Goal: Information Seeking & Learning: Learn about a topic

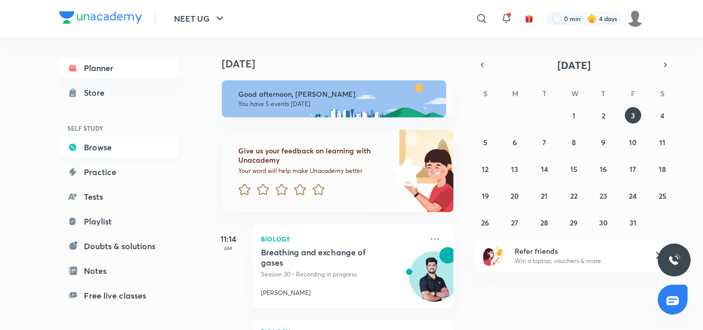
click at [94, 149] on link "Browse" at bounding box center [118, 147] width 119 height 21
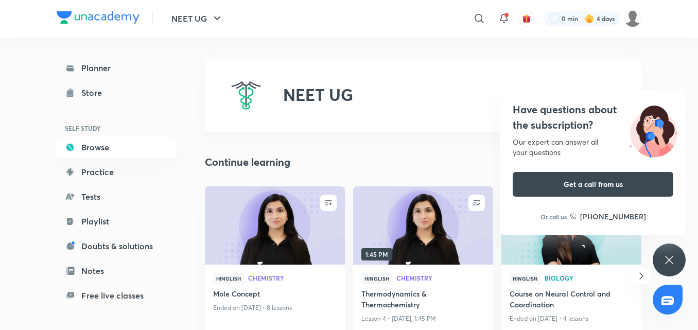
click at [681, 263] on div "Have questions about the subscription? Our expert can answer all your questions…" at bounding box center [668, 259] width 33 height 33
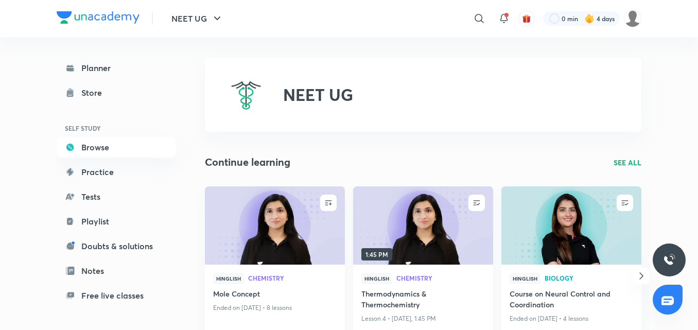
scroll to position [51, 0]
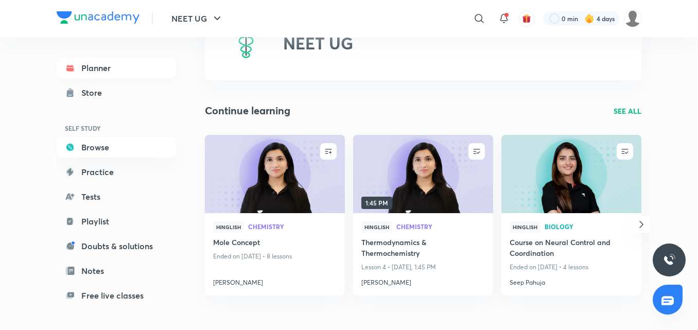
click at [83, 67] on link "Planner" at bounding box center [116, 68] width 119 height 21
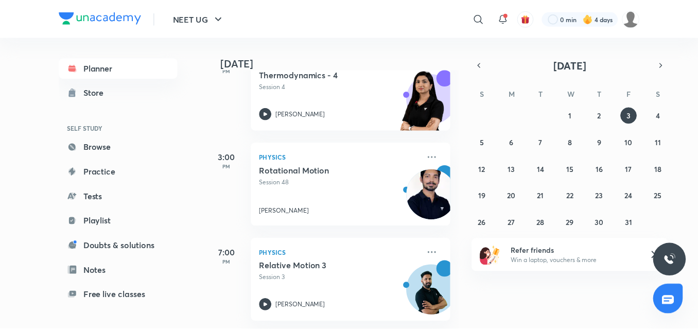
scroll to position [377, 0]
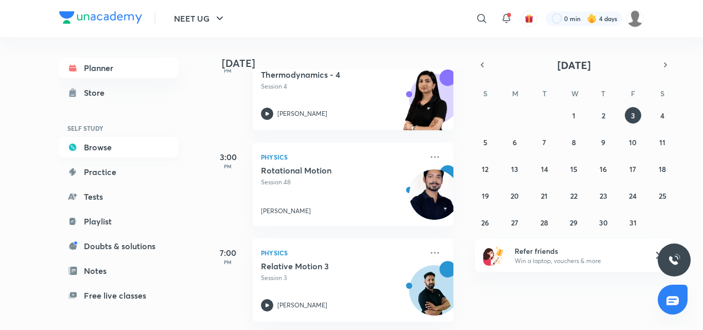
click at [96, 141] on link "Browse" at bounding box center [118, 147] width 119 height 21
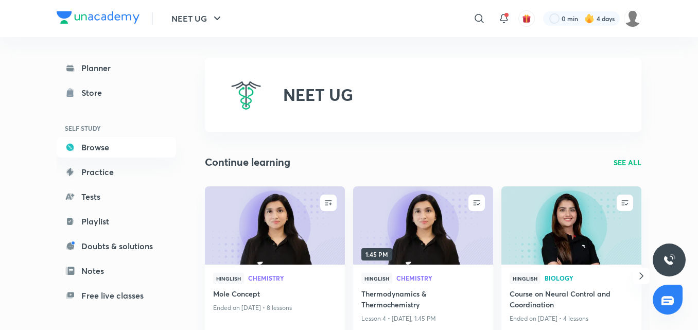
drag, startPoint x: 383, startPoint y: 220, endPoint x: 447, endPoint y: 91, distance: 144.7
drag, startPoint x: 447, startPoint y: 91, endPoint x: 409, endPoint y: 81, distance: 39.2
click at [409, 81] on div "NEET UG" at bounding box center [423, 95] width 436 height 74
click at [601, 268] on div "Hinglish Biology Course on Neural Control and Coordination Ended on [DATE] • 4 …" at bounding box center [571, 305] width 140 height 82
click at [583, 242] on img at bounding box center [571, 225] width 143 height 80
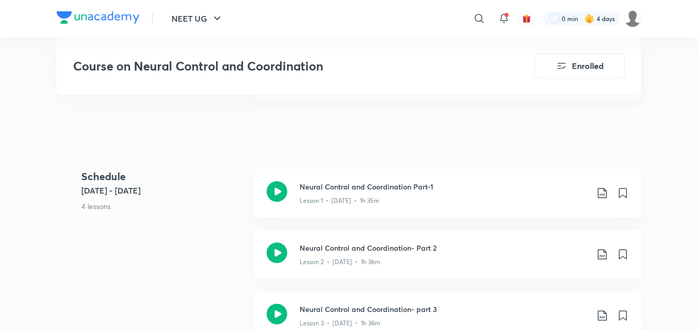
scroll to position [617, 0]
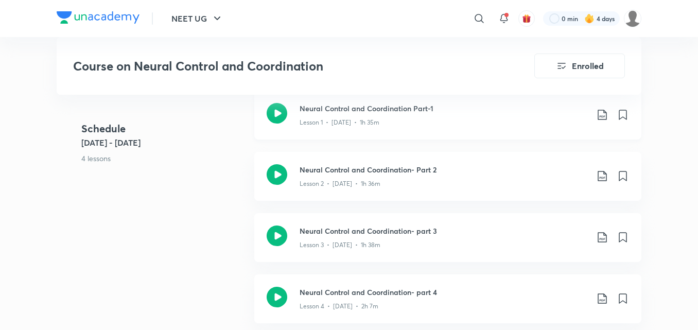
click at [269, 114] on icon at bounding box center [277, 113] width 21 height 21
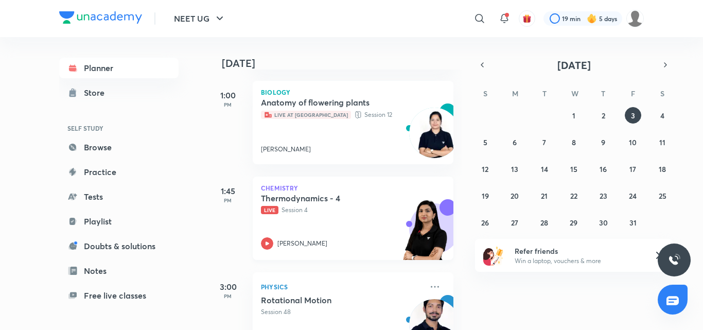
scroll to position [257, 0]
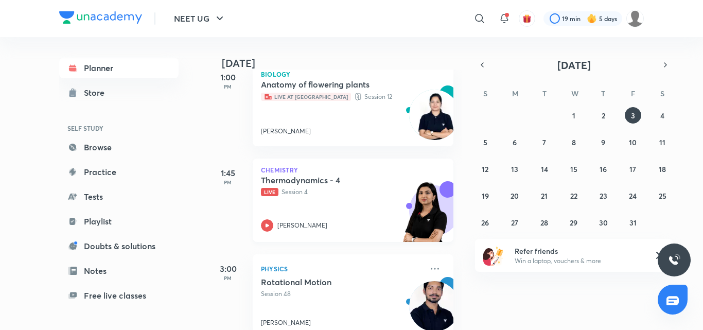
click at [265, 230] on icon at bounding box center [267, 225] width 12 height 12
click at [266, 225] on icon at bounding box center [267, 225] width 4 height 4
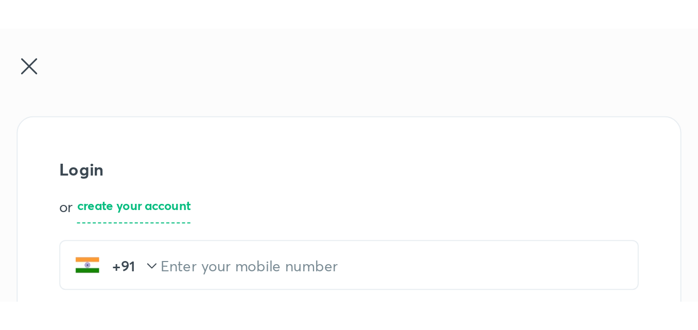
scroll to position [51, 0]
